Goal: Task Accomplishment & Management: Manage account settings

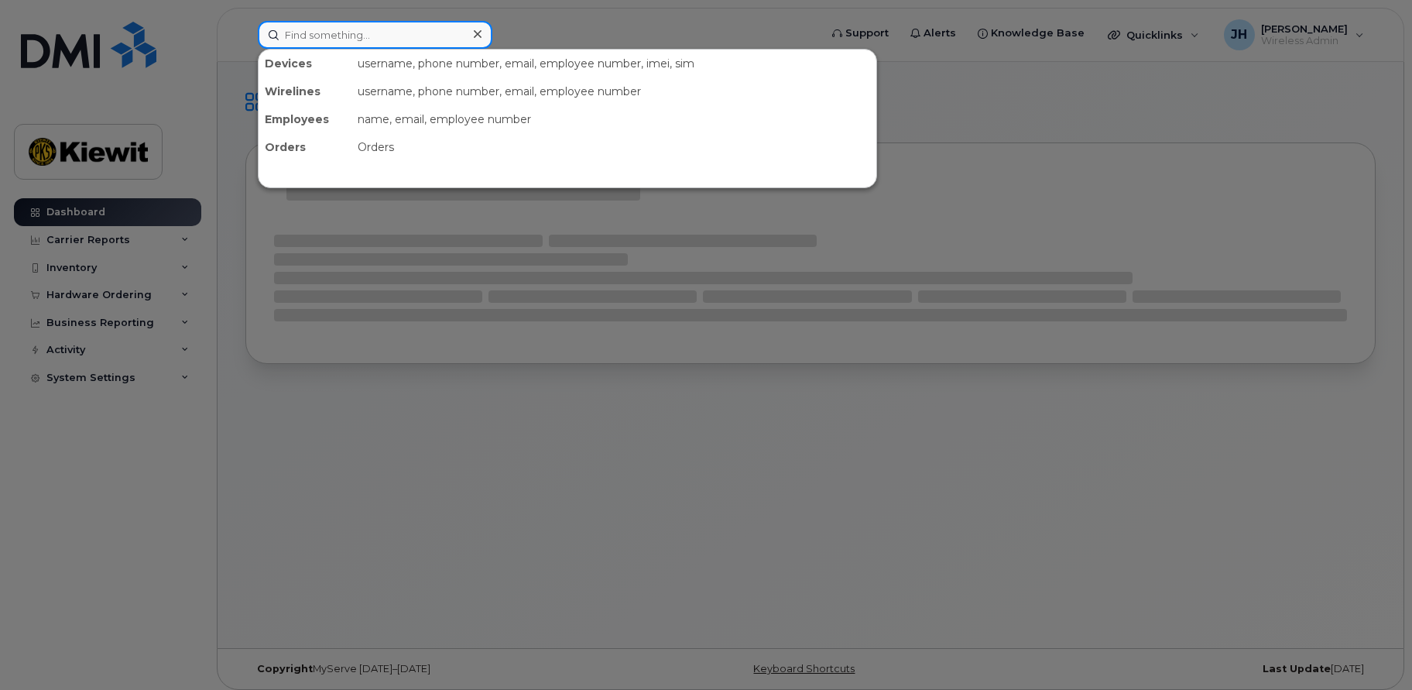
click at [347, 35] on input at bounding box center [375, 35] width 235 height 28
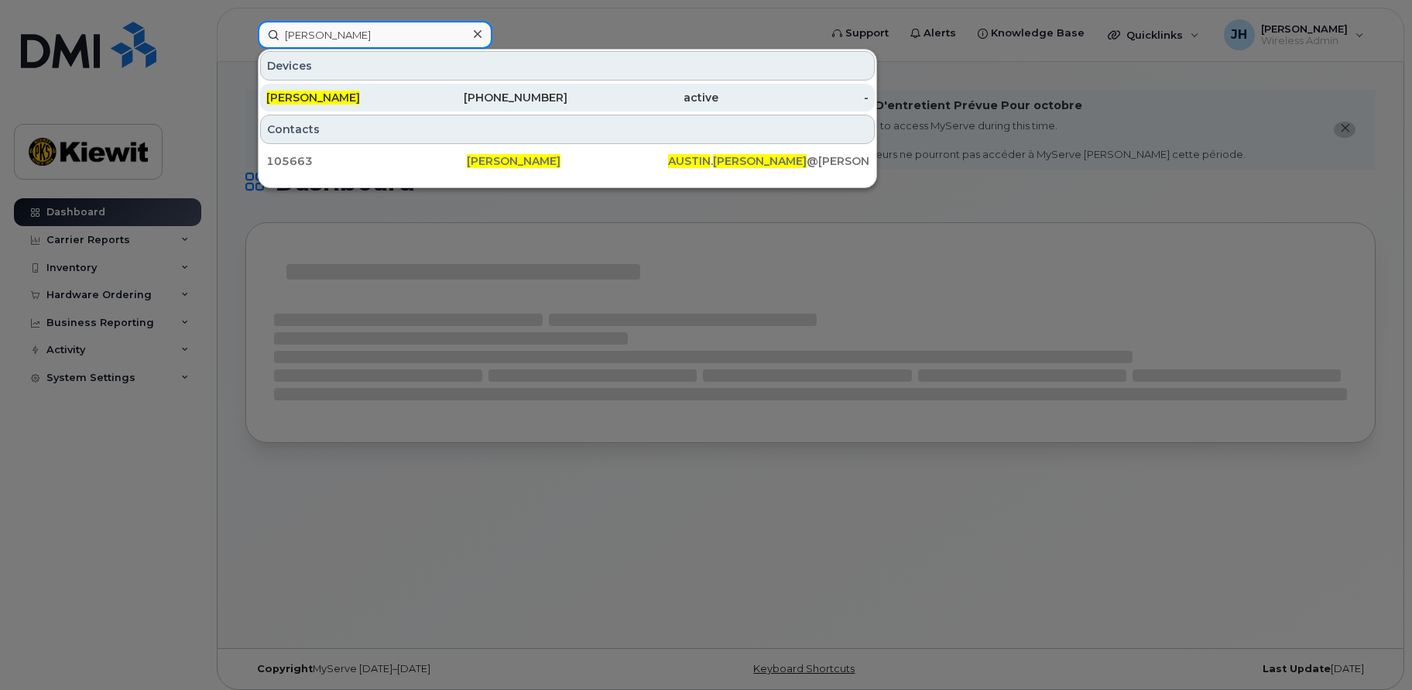
type input "Austin Lackey"
click at [331, 98] on span "[PERSON_NAME]" at bounding box center [313, 98] width 94 height 14
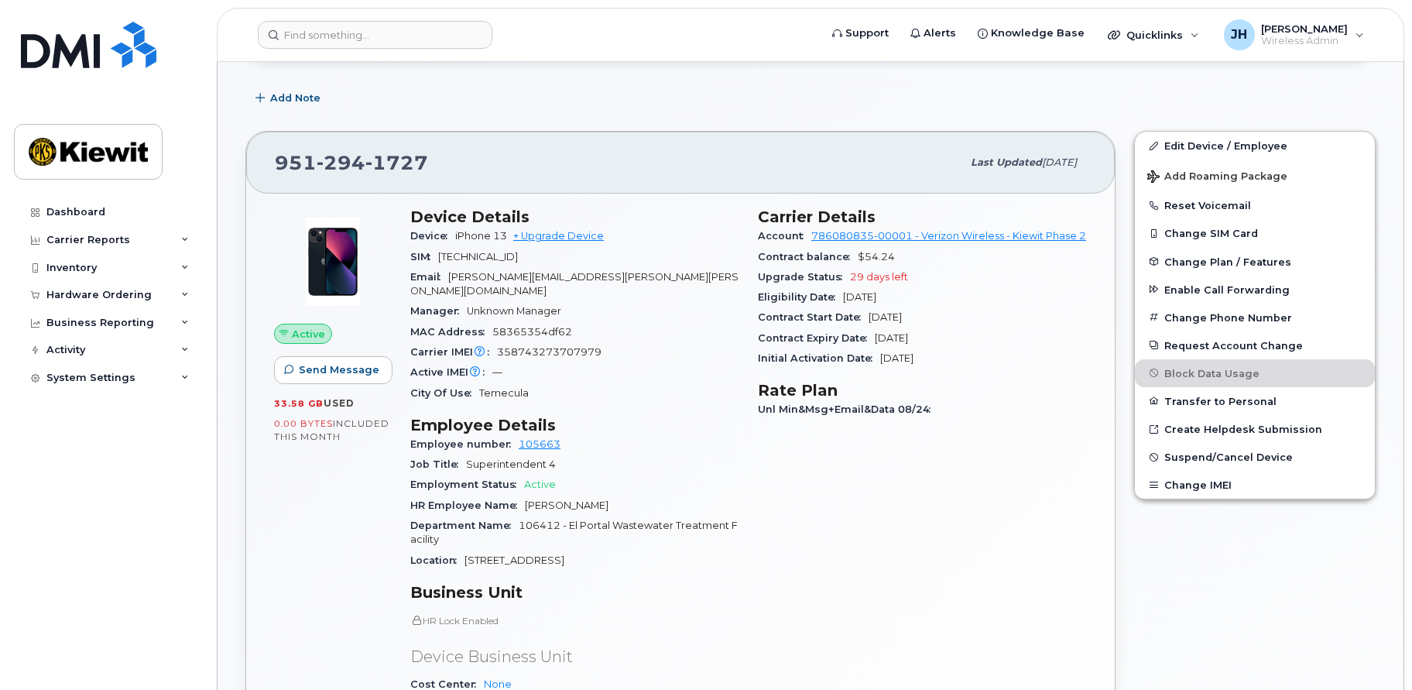
scroll to position [310, 0]
click at [694, 61] on header "Support Alerts Knowledge Base Quicklinks Suspend / Cancel Device Change SIM Car…" at bounding box center [810, 35] width 1187 height 54
click at [245, 519] on div "951 294 1727 Last updated Sep 06, 2025 Active Send Message 33.58 GB  used 0.00 …" at bounding box center [680, 516] width 889 height 785
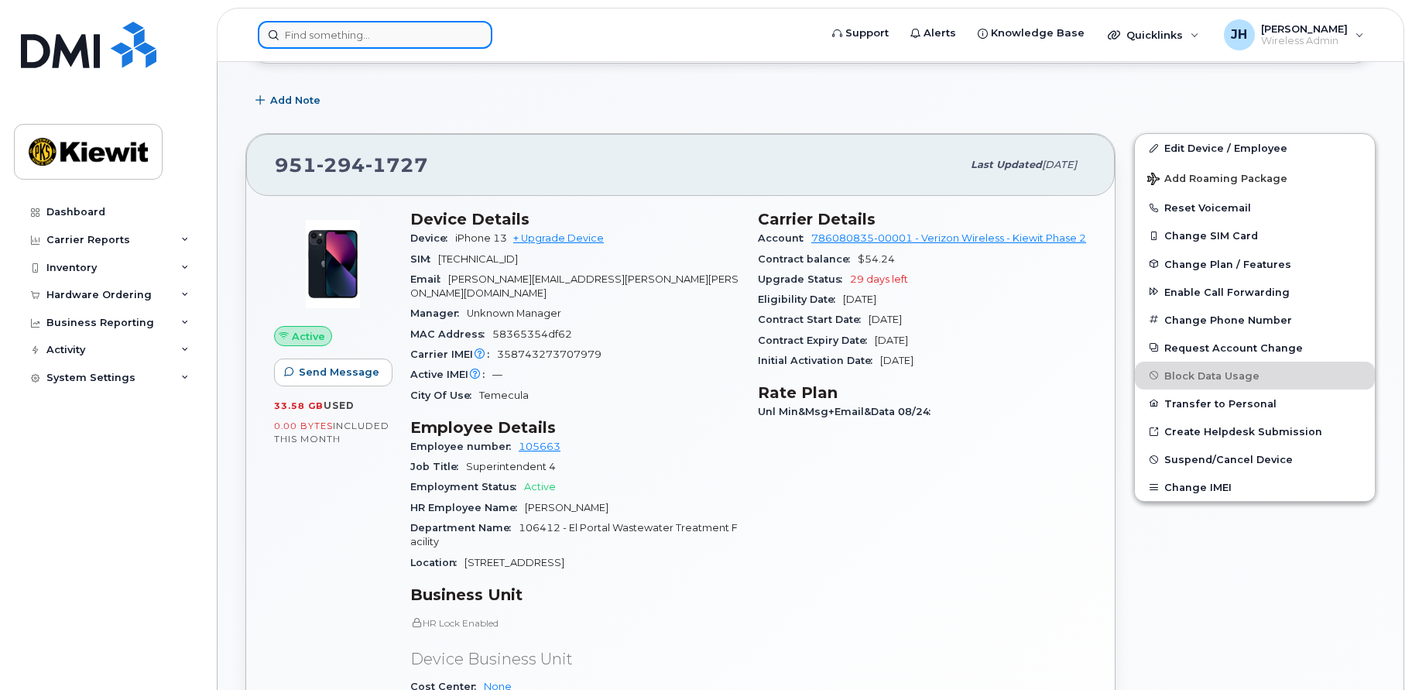
click at [330, 27] on input at bounding box center [375, 35] width 235 height 28
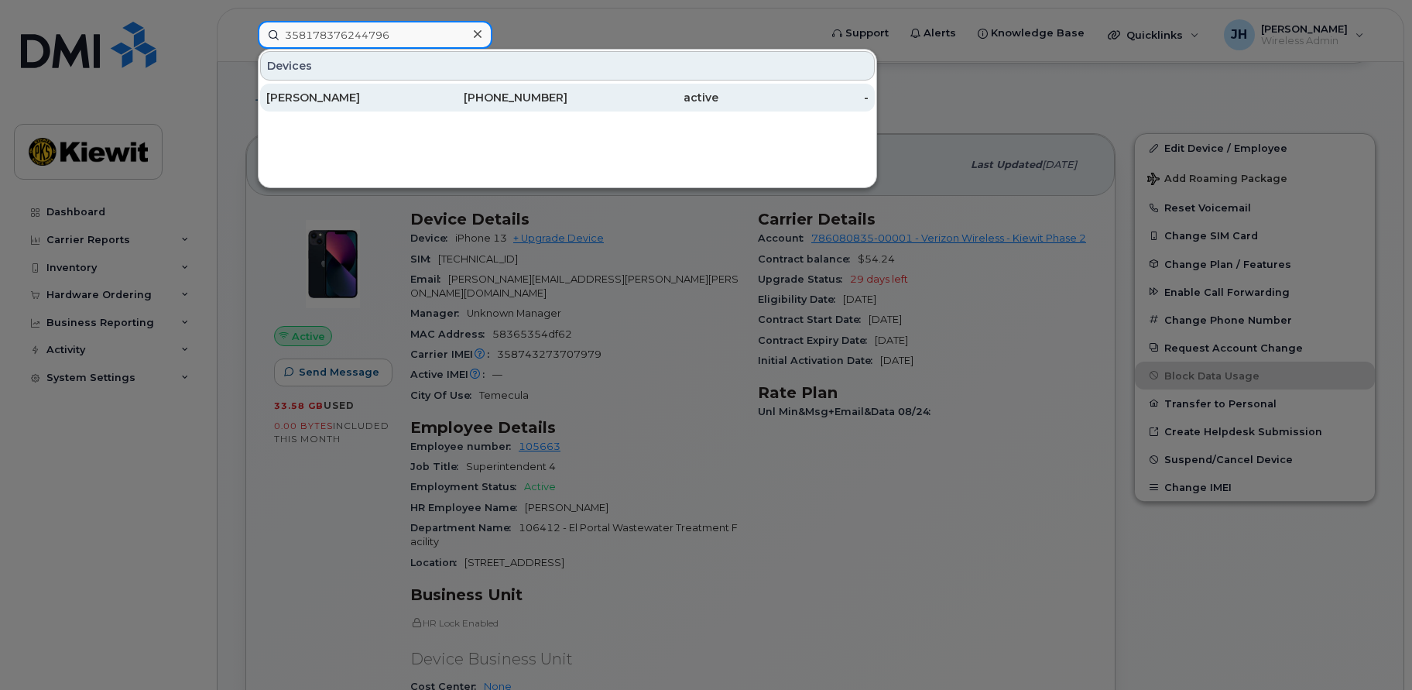
type input "358178376244796"
click at [329, 102] on div "[PERSON_NAME]" at bounding box center [341, 97] width 151 height 15
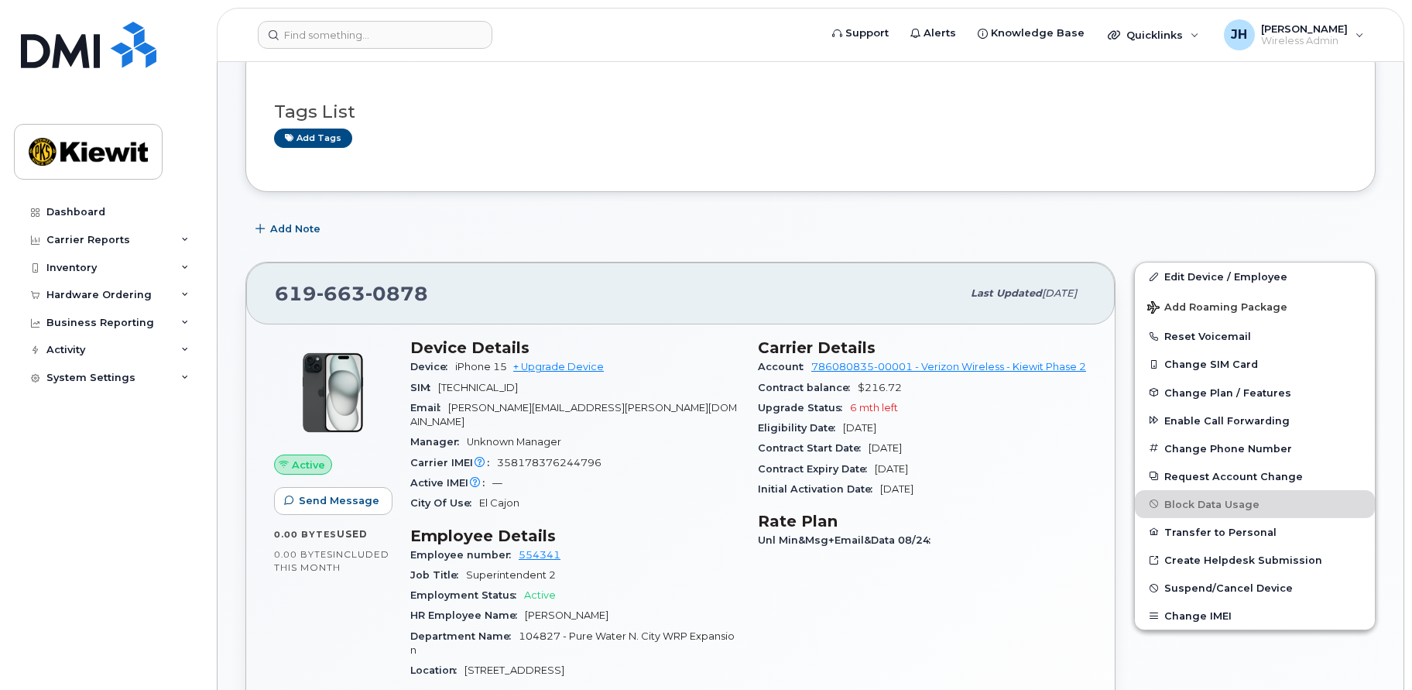
scroll to position [310, 0]
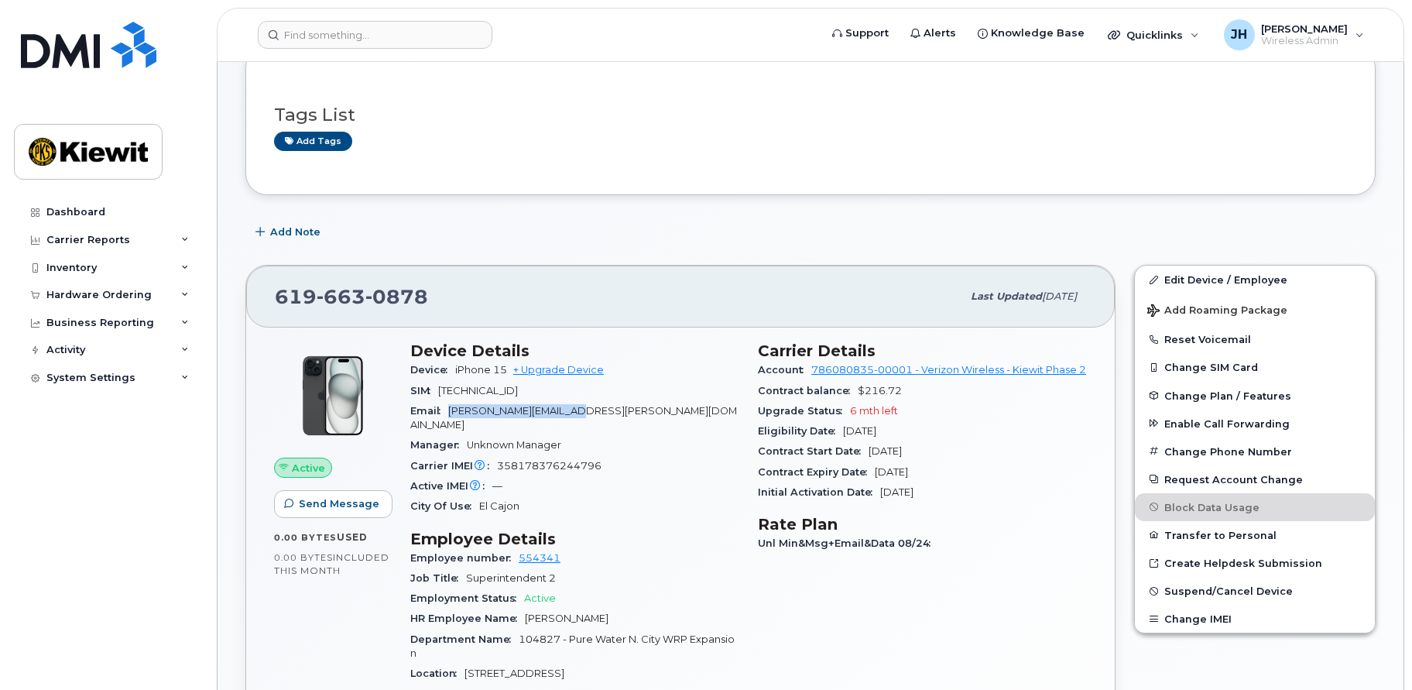
drag, startPoint x: 612, startPoint y: 413, endPoint x: 450, endPoint y: 409, distance: 162.6
click at [450, 409] on div "Email [PERSON_NAME][EMAIL_ADDRESS][PERSON_NAME][DOMAIN_NAME]" at bounding box center [574, 418] width 329 height 35
copy span "[PERSON_NAME][EMAIL_ADDRESS][PERSON_NAME][DOMAIN_NAME]"
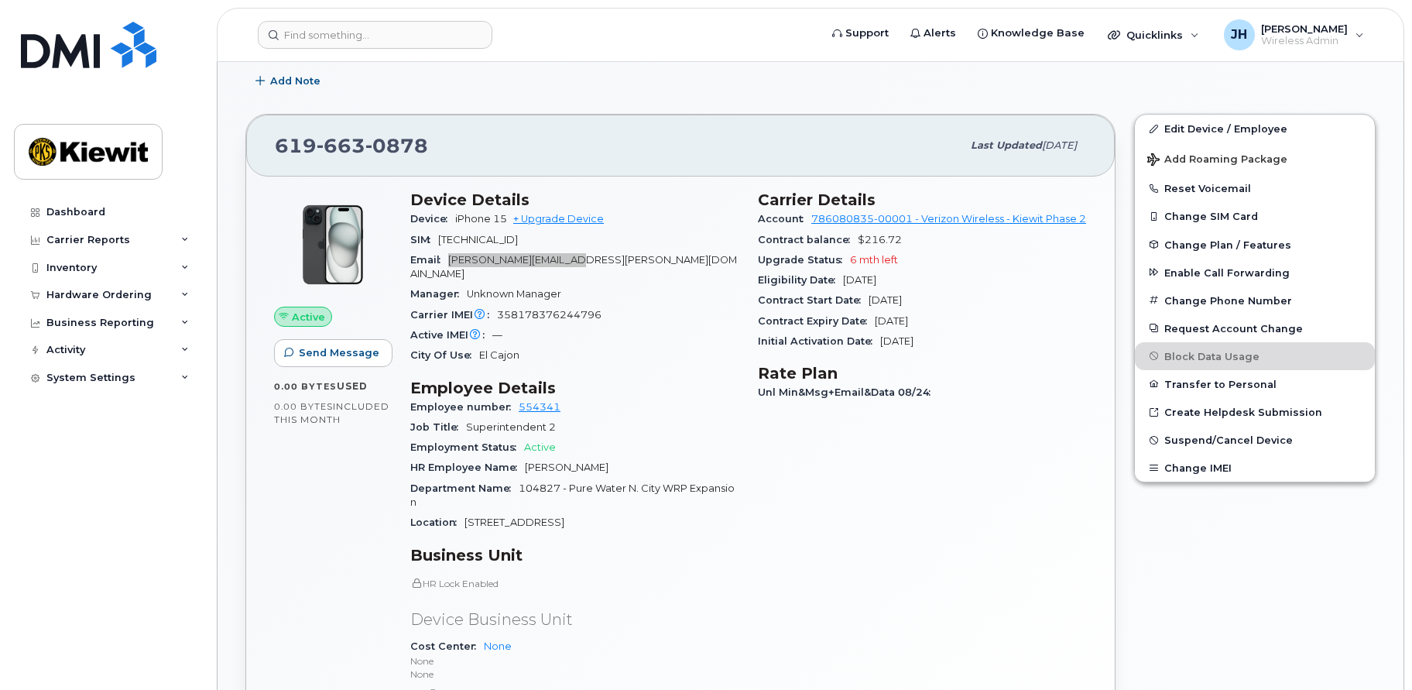
scroll to position [464, 0]
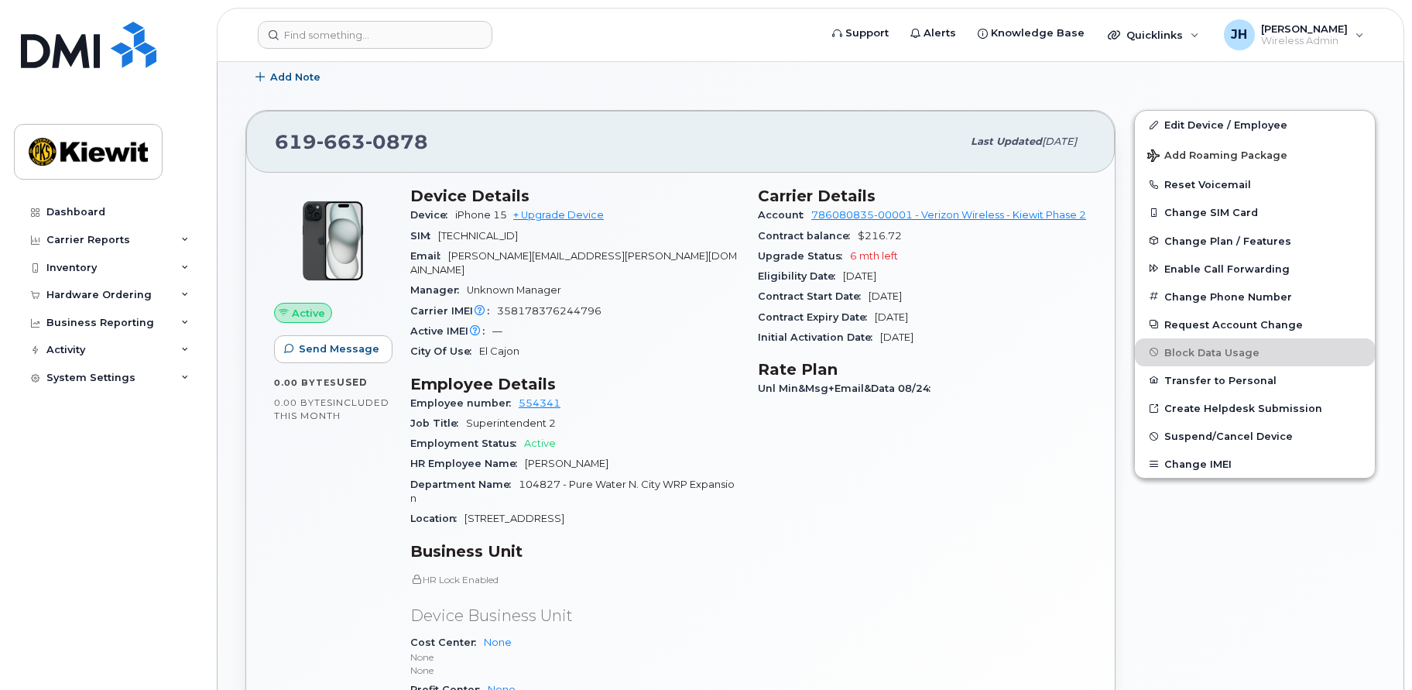
click at [350, 553] on div "Active Send Message 0.00 Bytes  used 0.00 Bytes  included this month" at bounding box center [333, 486] width 136 height 618
click at [713, 605] on p "Device Business Unit" at bounding box center [574, 616] width 329 height 22
click at [1216, 436] on span "Suspend/Cancel Device" at bounding box center [1228, 436] width 128 height 12
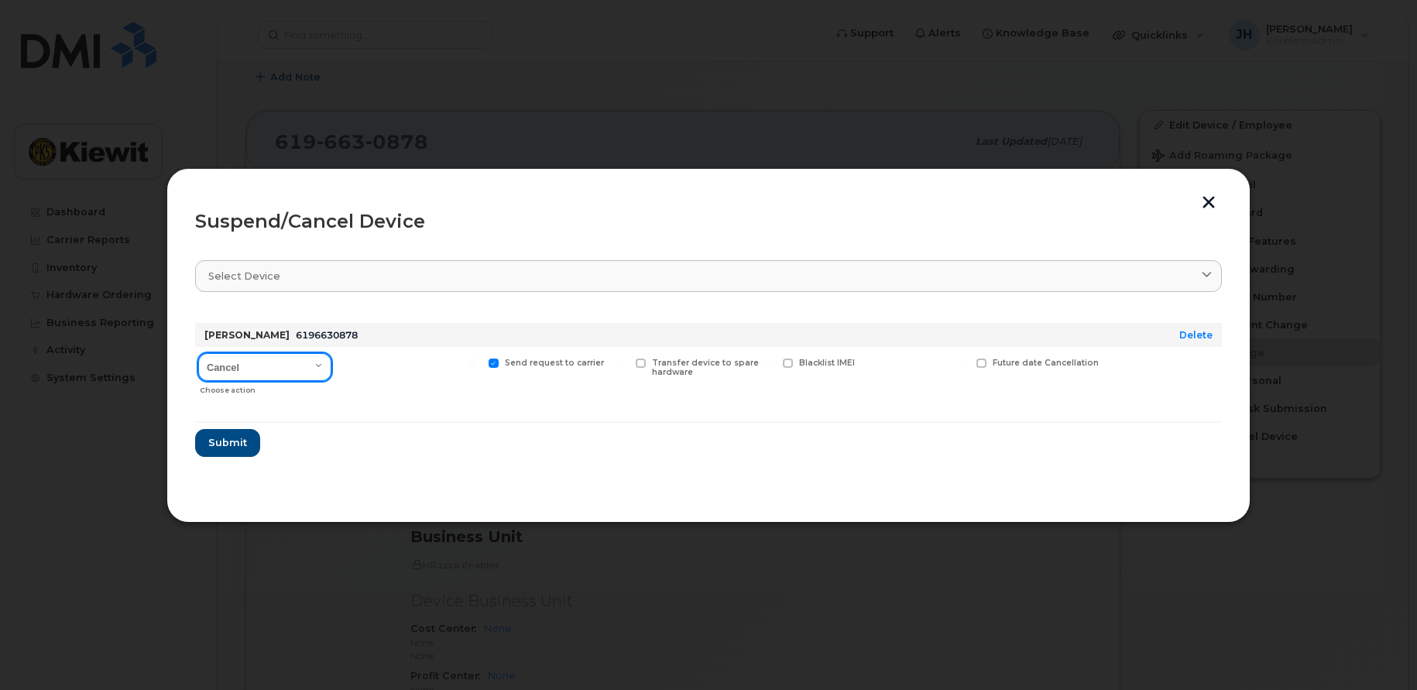
click at [279, 369] on select "Cancel Suspend - Reduced Rate Suspend - Full Rate Suspend - Lost Device/Stolen …" at bounding box center [264, 367] width 133 height 28
select select "[object Object]"
click at [198, 353] on select "Cancel Suspend - Reduced Rate Suspend - Full Rate Suspend - Lost Device/Stolen …" at bounding box center [264, 367] width 133 height 28
click at [645, 358] on label "Transfer device to spare hardware" at bounding box center [704, 368] width 137 height 20
click at [625, 358] on input "Transfer device to spare hardware" at bounding box center [621, 362] width 8 height 8
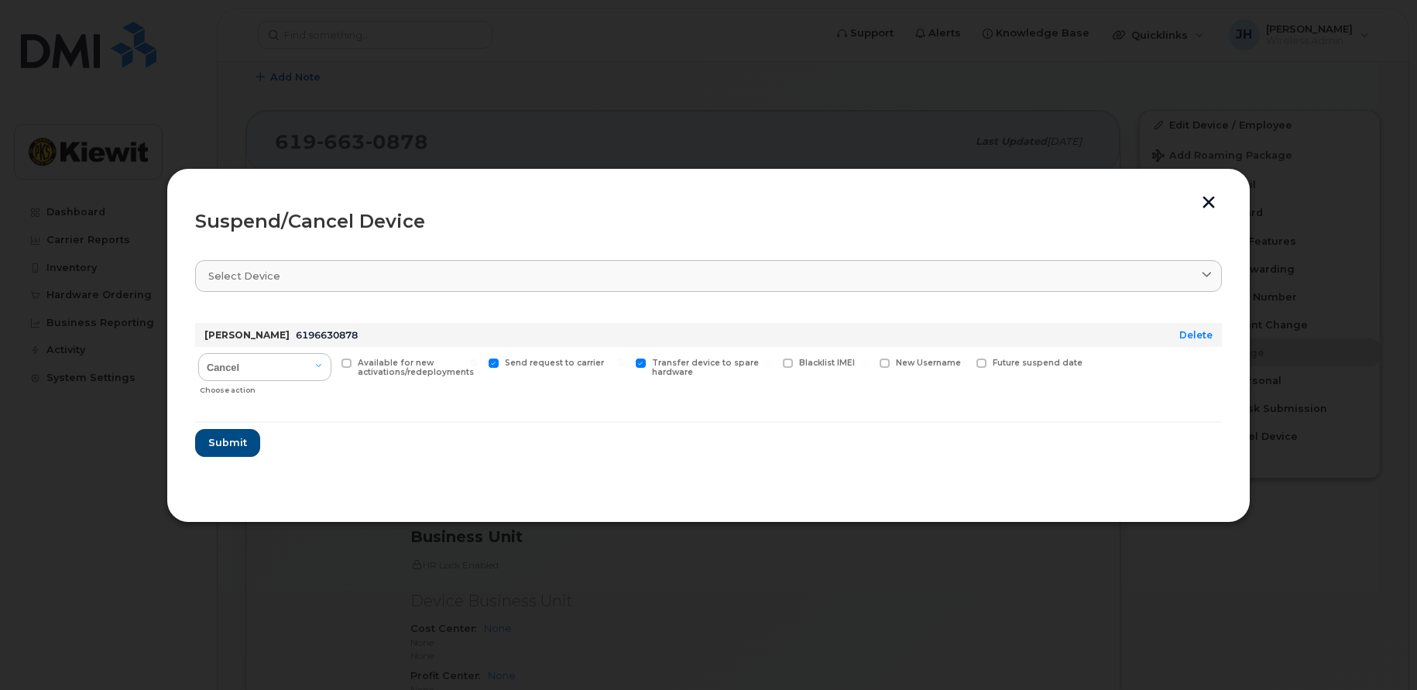
click at [639, 362] on span at bounding box center [641, 363] width 10 height 10
click at [625, 362] on input "Transfer device to spare hardware" at bounding box center [621, 362] width 8 height 8
checkbox input "false"
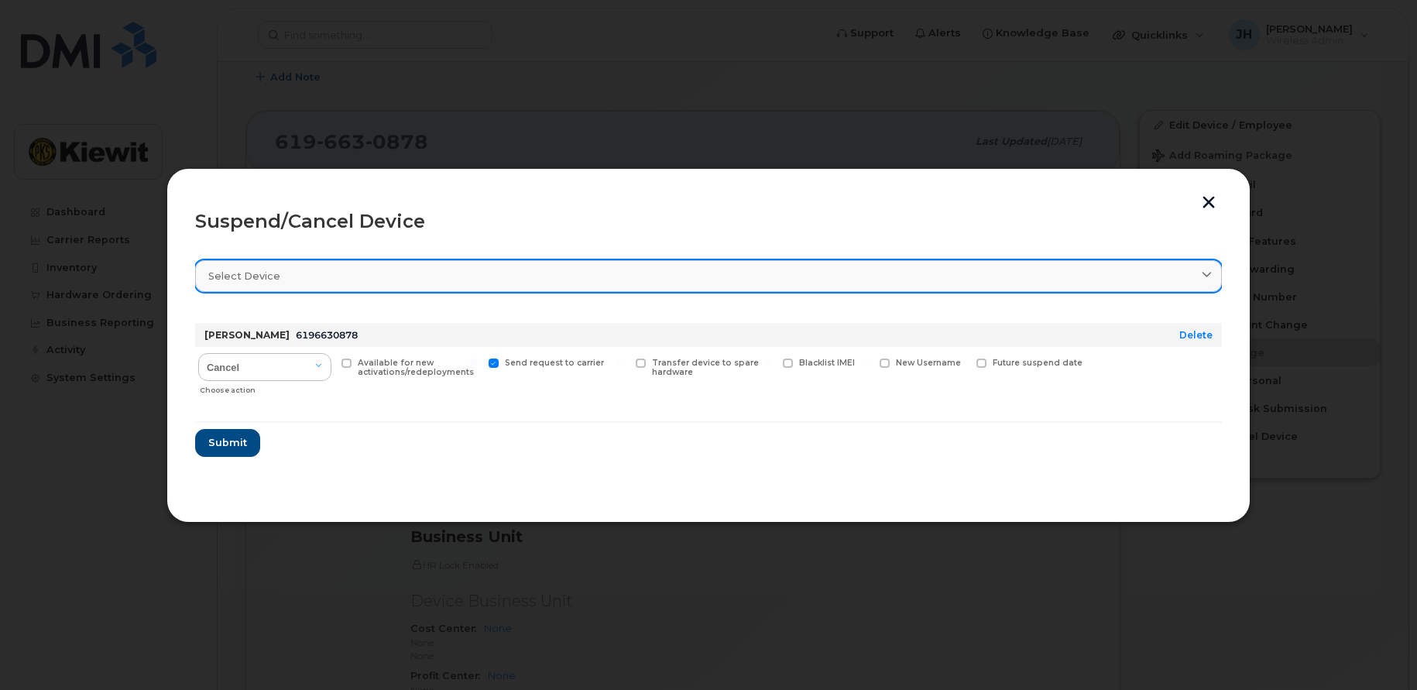
click at [255, 273] on span "Select device" at bounding box center [244, 276] width 72 height 15
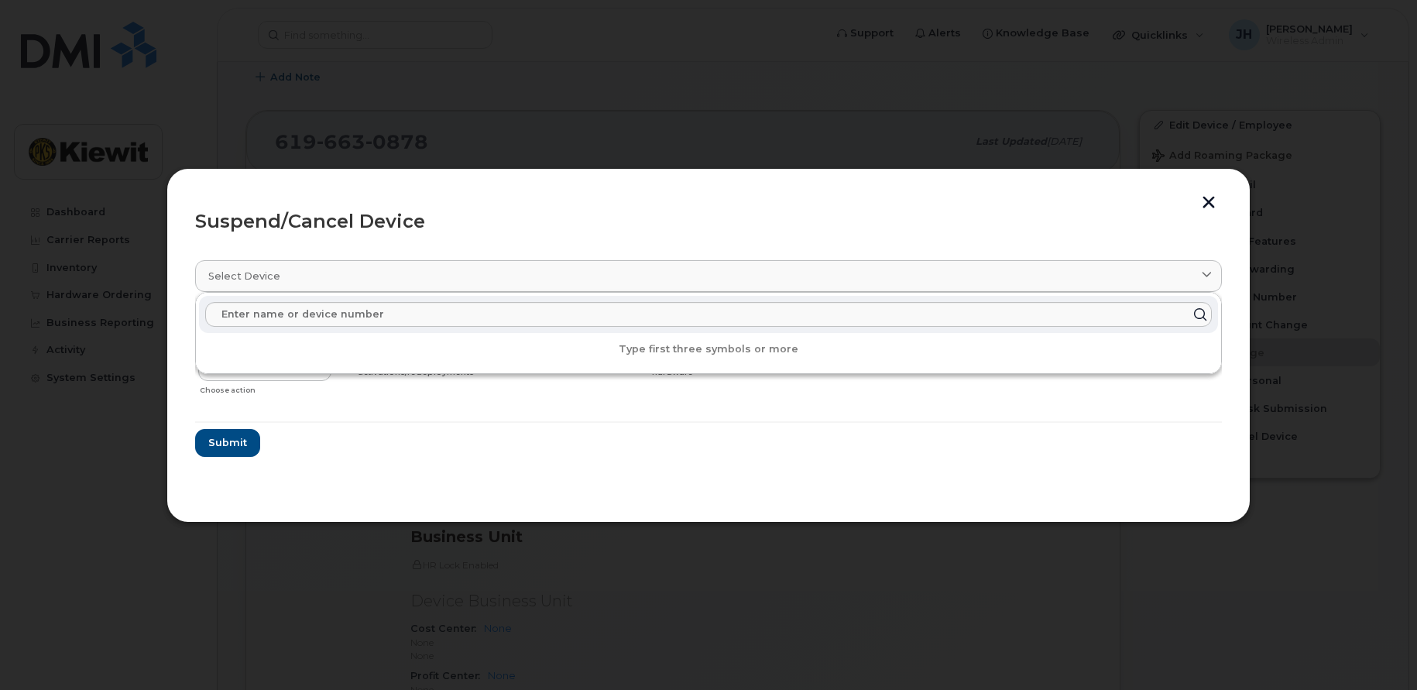
click at [354, 478] on section "Select device Type first three symbols or more [PERSON_NAME] 6196630878 Delete …" at bounding box center [708, 370] width 1026 height 248
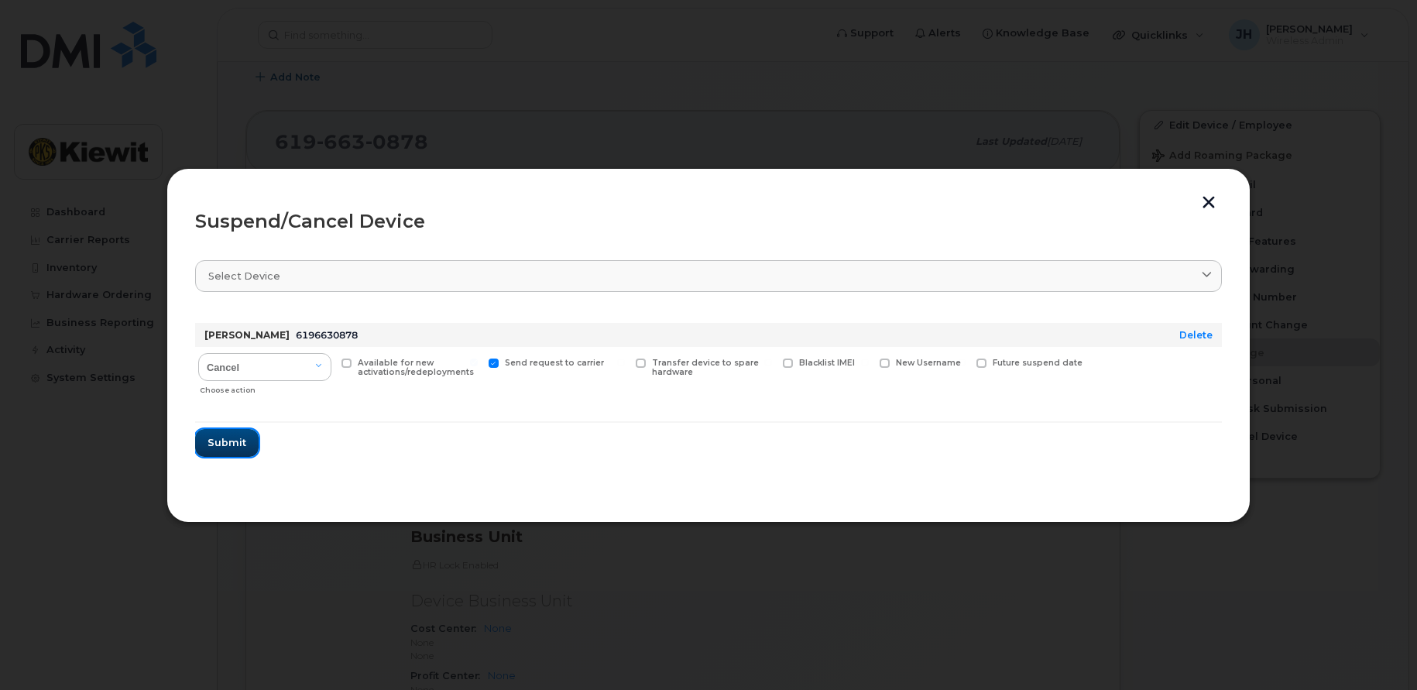
click at [231, 450] on span "Submit" at bounding box center [226, 442] width 39 height 15
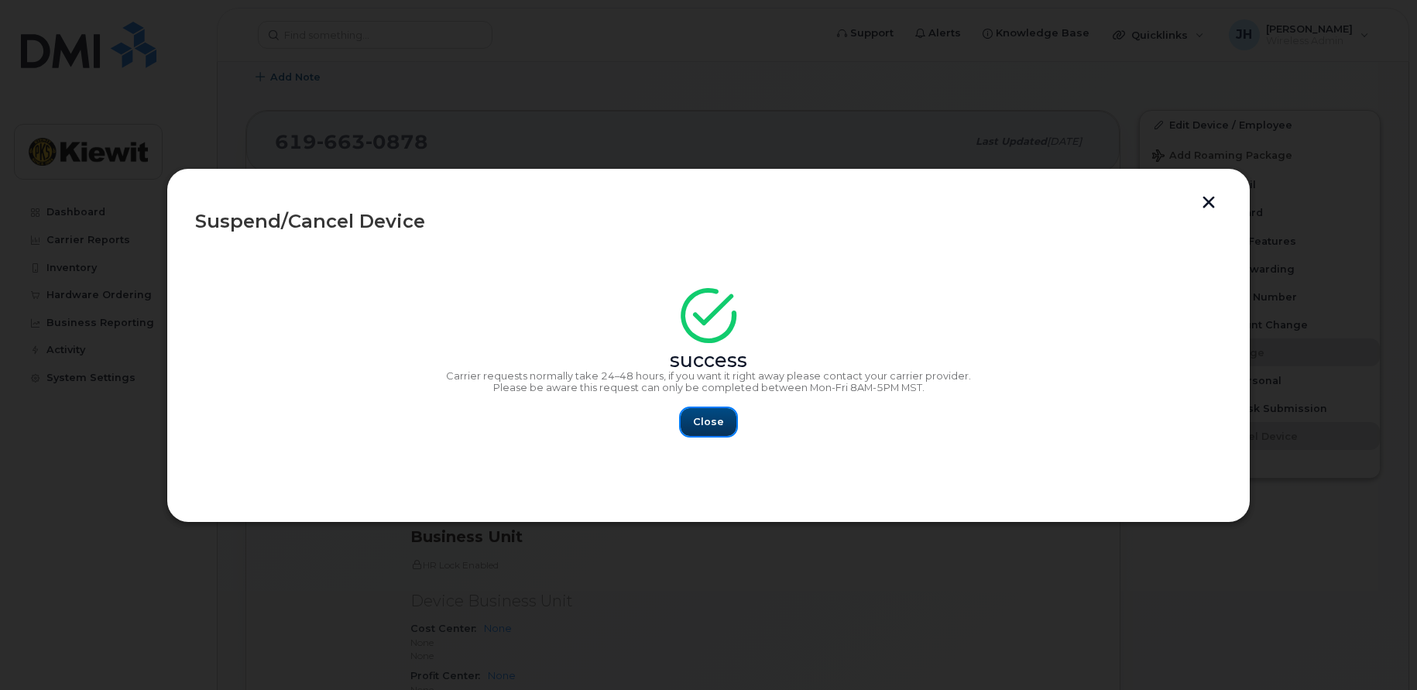
click at [716, 419] on span "Close" at bounding box center [708, 421] width 31 height 15
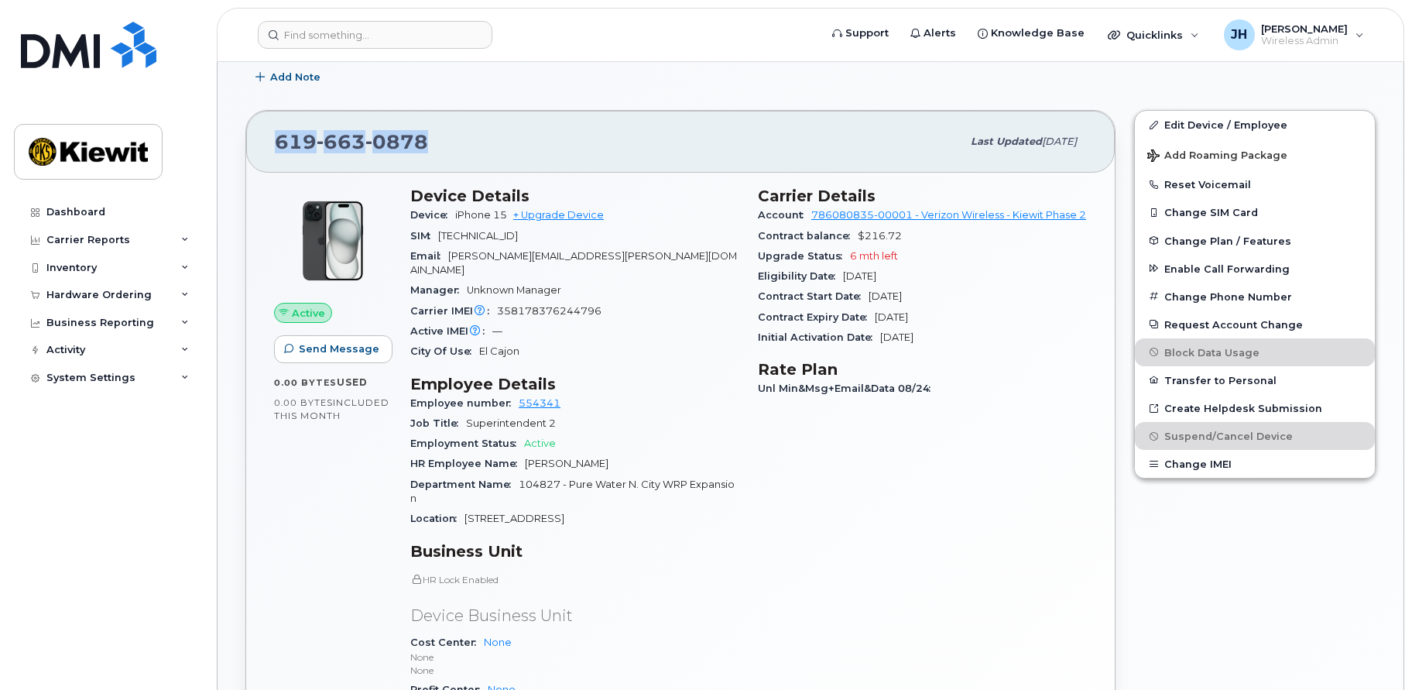
drag, startPoint x: 446, startPoint y: 132, endPoint x: 277, endPoint y: 122, distance: 169.0
click at [277, 122] on div "[PHONE_NUMBER] Last updated [DATE]" at bounding box center [680, 142] width 869 height 62
copy span "[PHONE_NUMBER]"
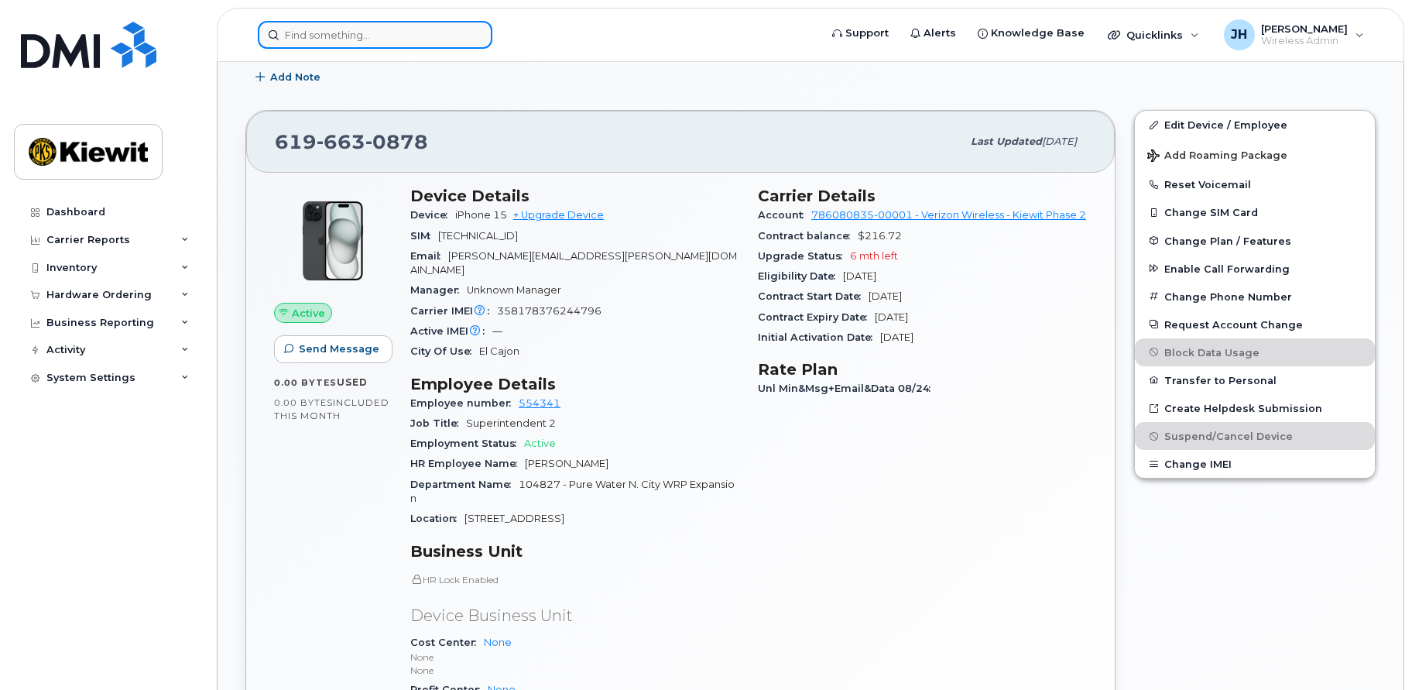
click at [323, 26] on input at bounding box center [375, 35] width 235 height 28
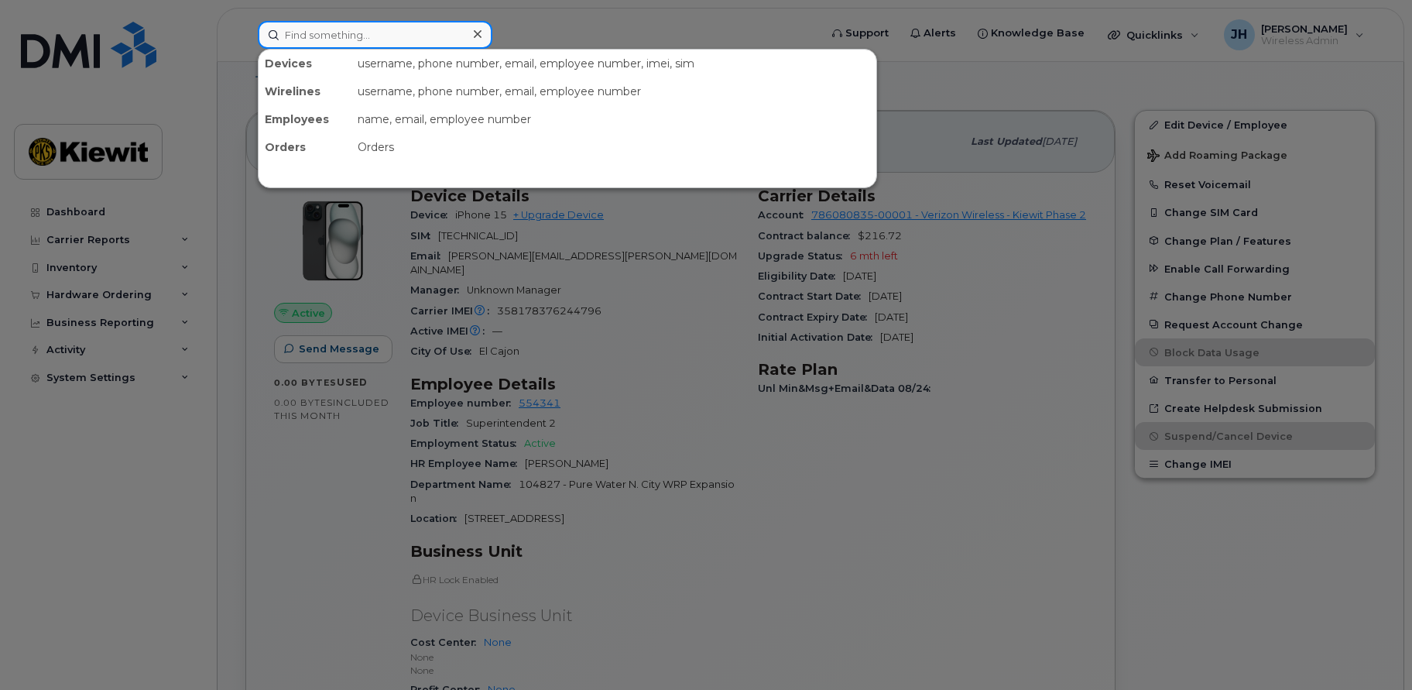
paste input "6196630878"
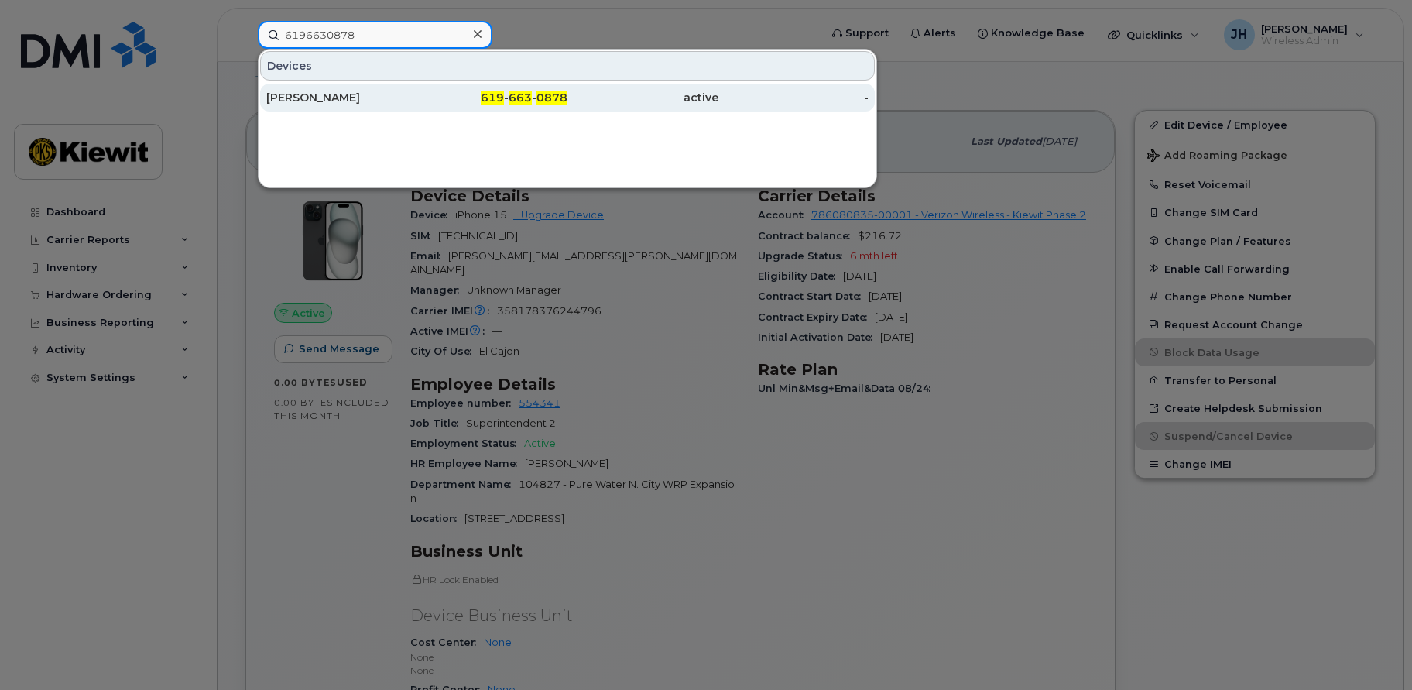
type input "6196630878"
click at [328, 96] on div "[PERSON_NAME]" at bounding box center [341, 97] width 151 height 15
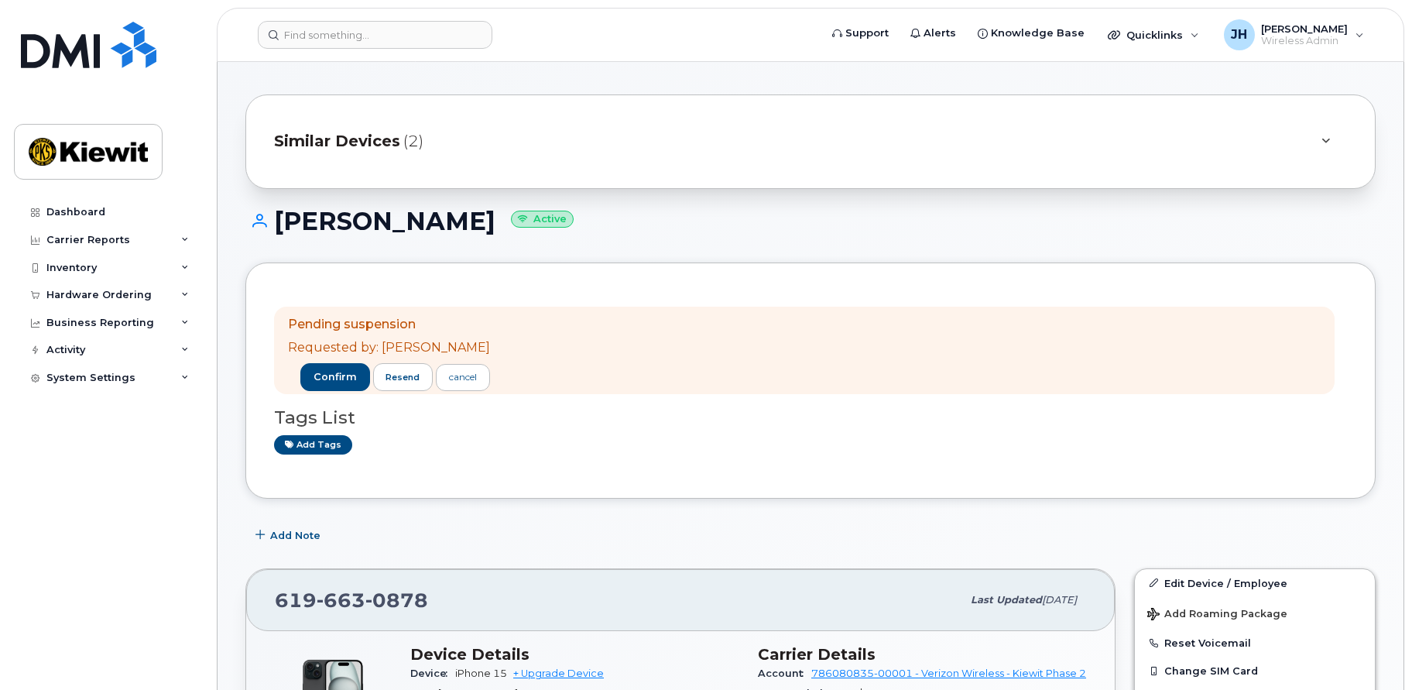
scroll to position [232, 0]
